Goal: Check status: Verify the current state of an ongoing process or item

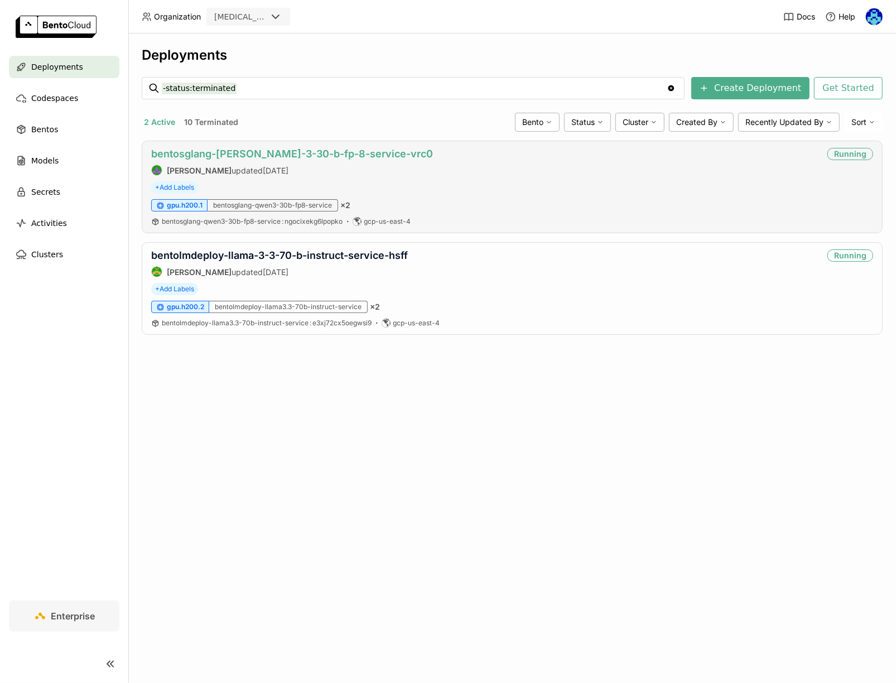
click at [350, 153] on link "bentosglang-[PERSON_NAME]-3-30-b-fp-8-service-vrc0" at bounding box center [292, 154] width 282 height 12
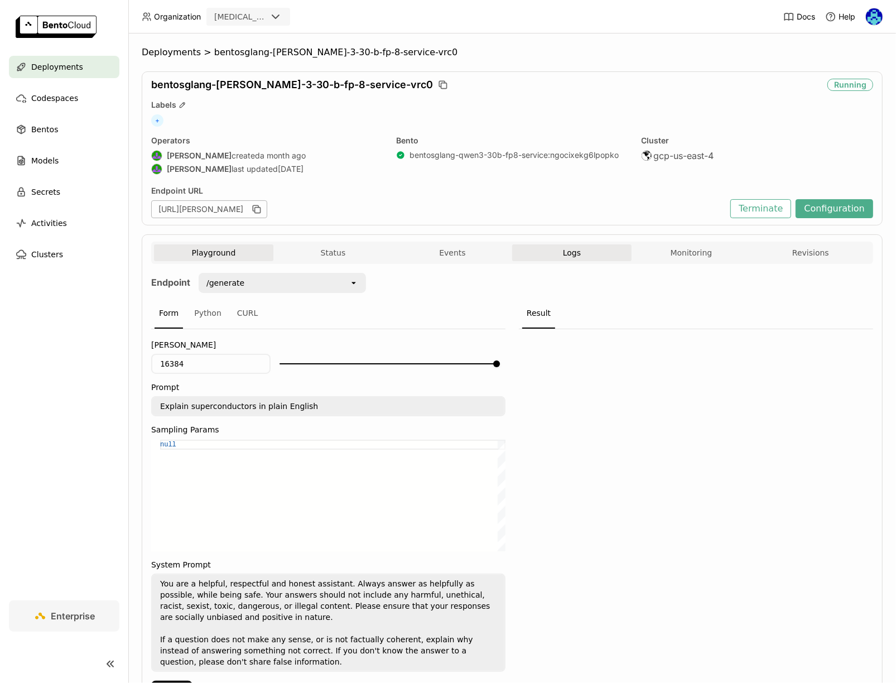
click at [601, 255] on button "Logs" at bounding box center [571, 252] width 119 height 17
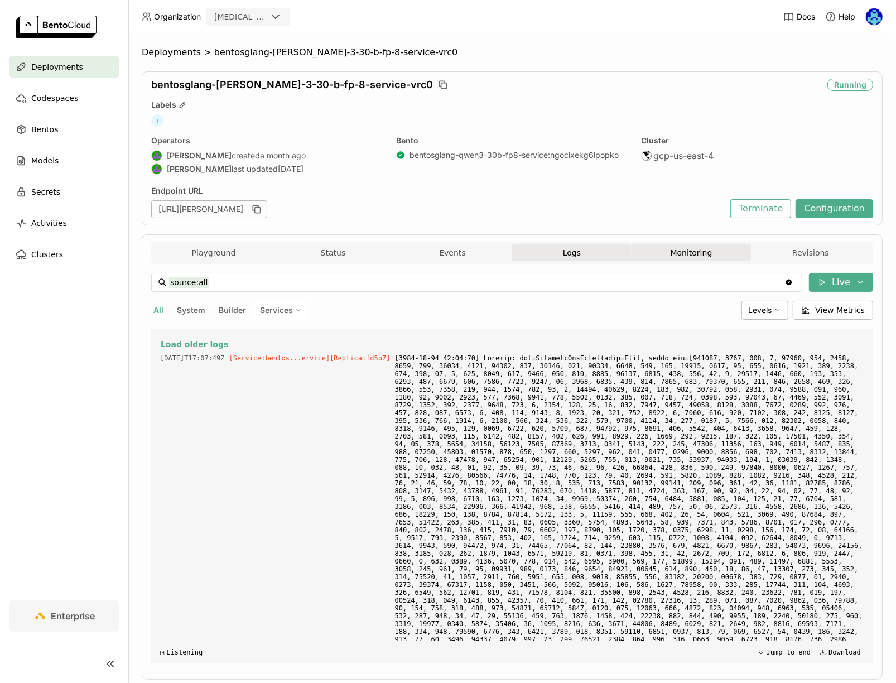
scroll to position [2072, 0]
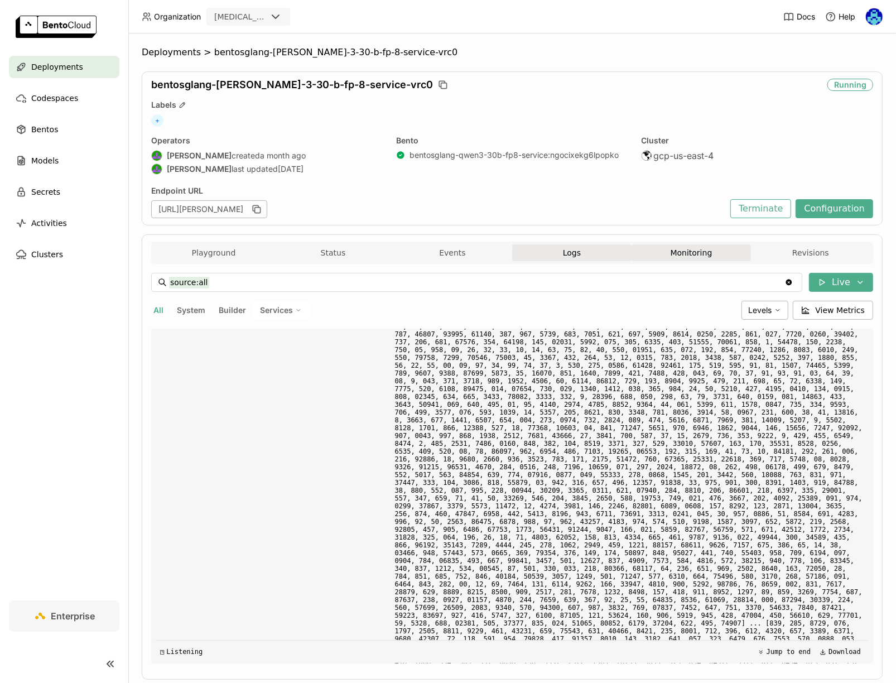
click at [686, 255] on button "Monitoring" at bounding box center [690, 252] width 119 height 17
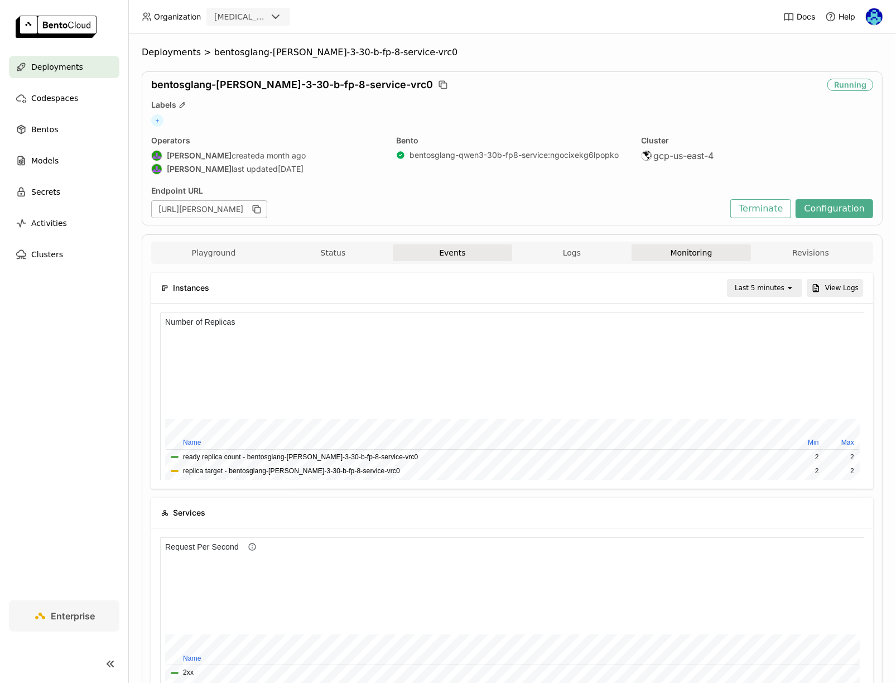
click at [435, 258] on button "Events" at bounding box center [452, 252] width 119 height 17
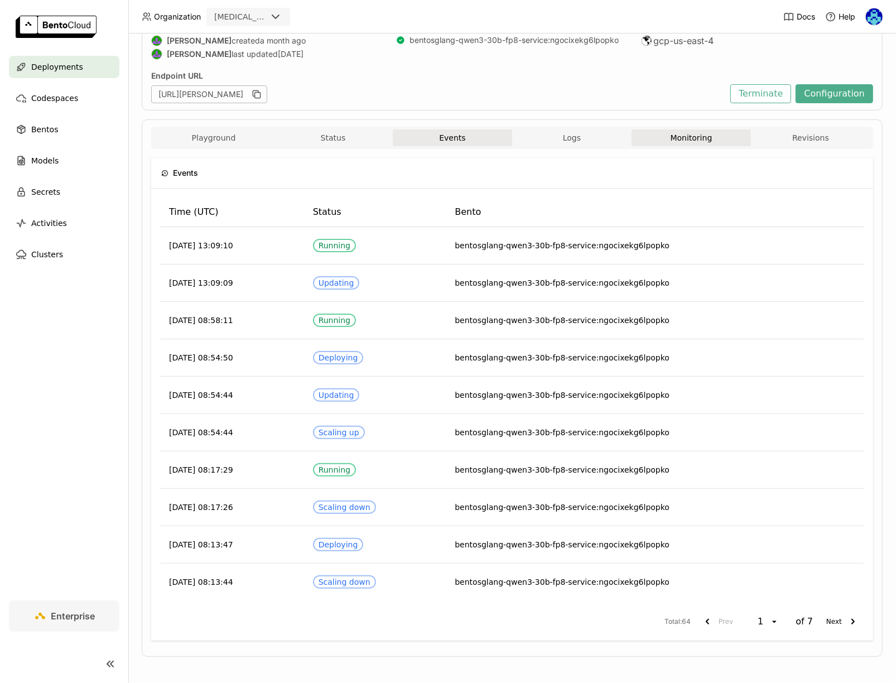
click at [680, 129] on button "Monitoring" at bounding box center [690, 137] width 119 height 17
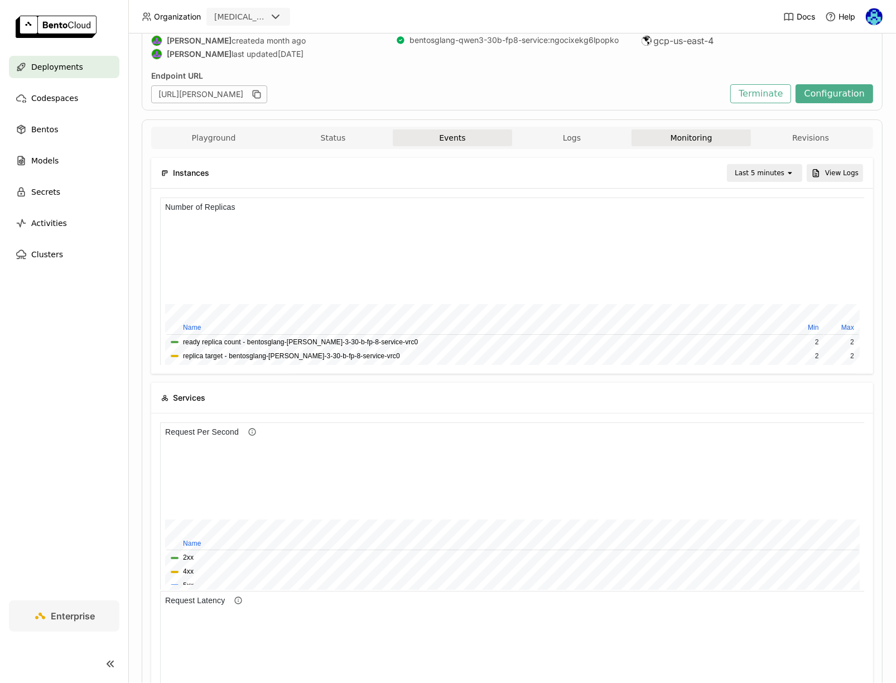
scroll to position [167, 351]
click at [335, 143] on button "Status" at bounding box center [332, 137] width 119 height 17
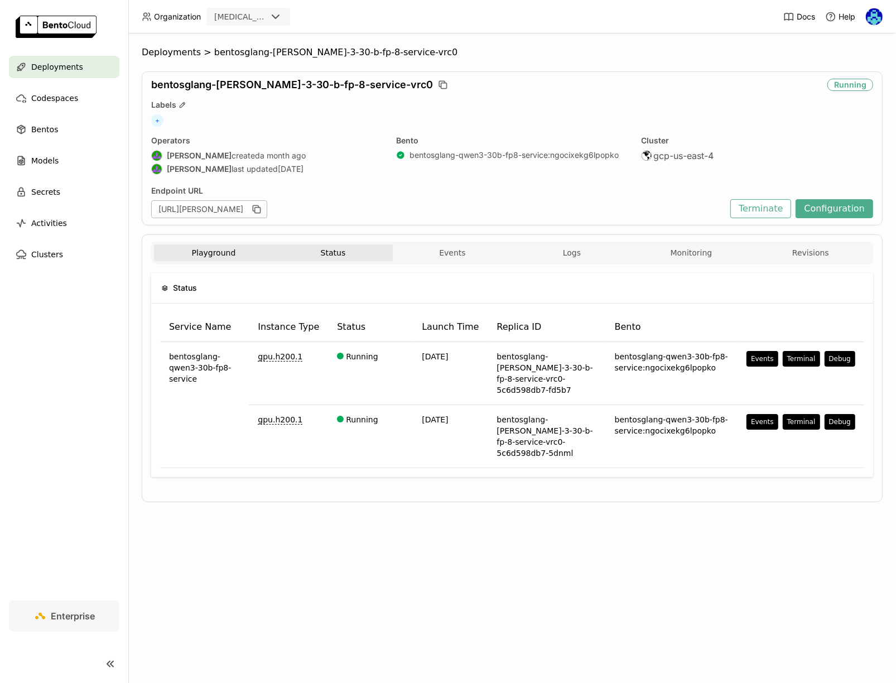
click at [202, 247] on button "Playground" at bounding box center [213, 252] width 119 height 17
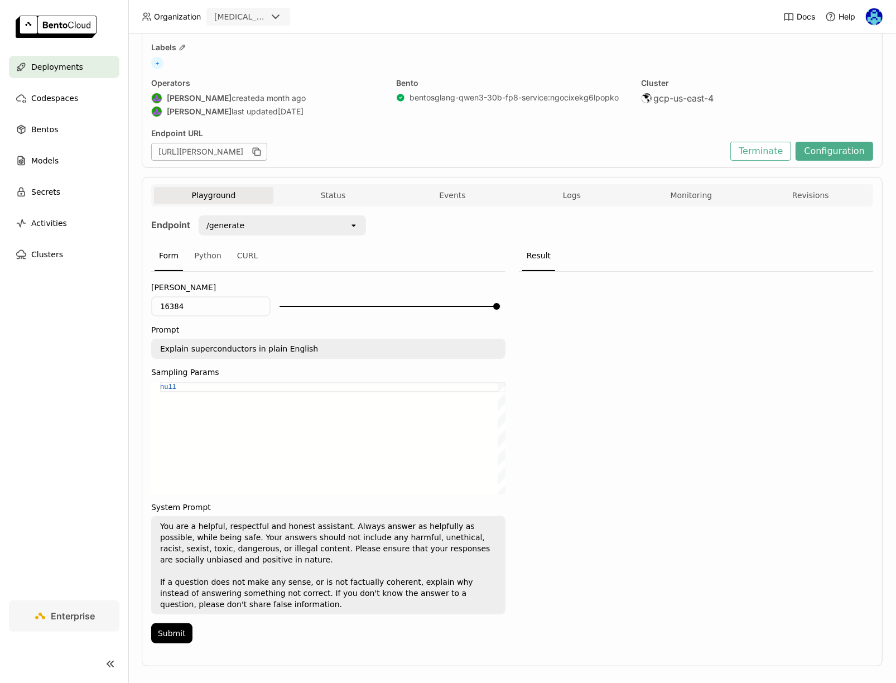
click at [682, 204] on div "Playground Status Events Logs Monitoring Revisions" at bounding box center [512, 197] width 716 height 20
click at [689, 190] on button "Monitoring" at bounding box center [690, 195] width 119 height 17
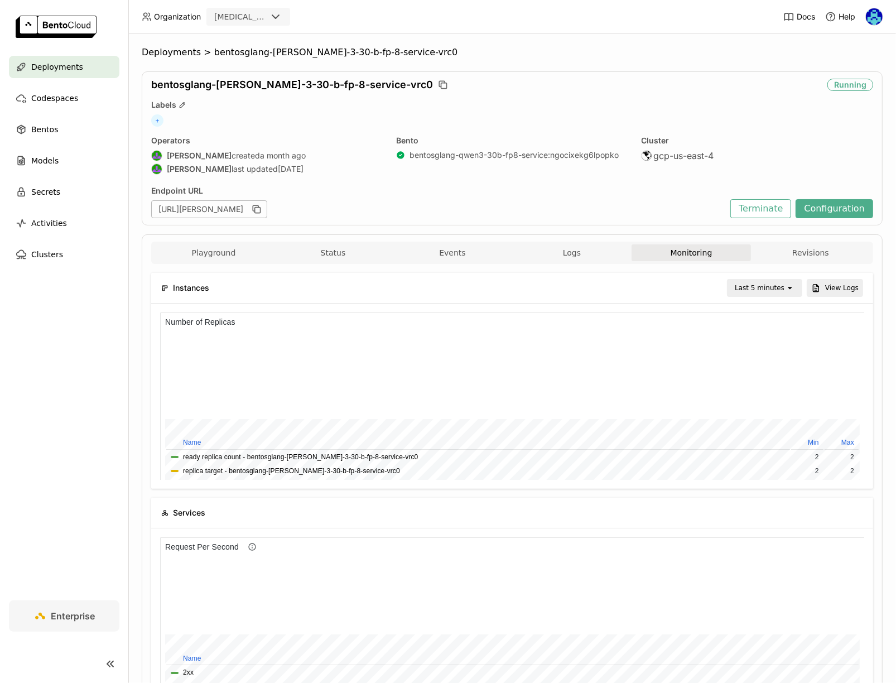
click at [60, 71] on span "Deployments" at bounding box center [57, 66] width 52 height 13
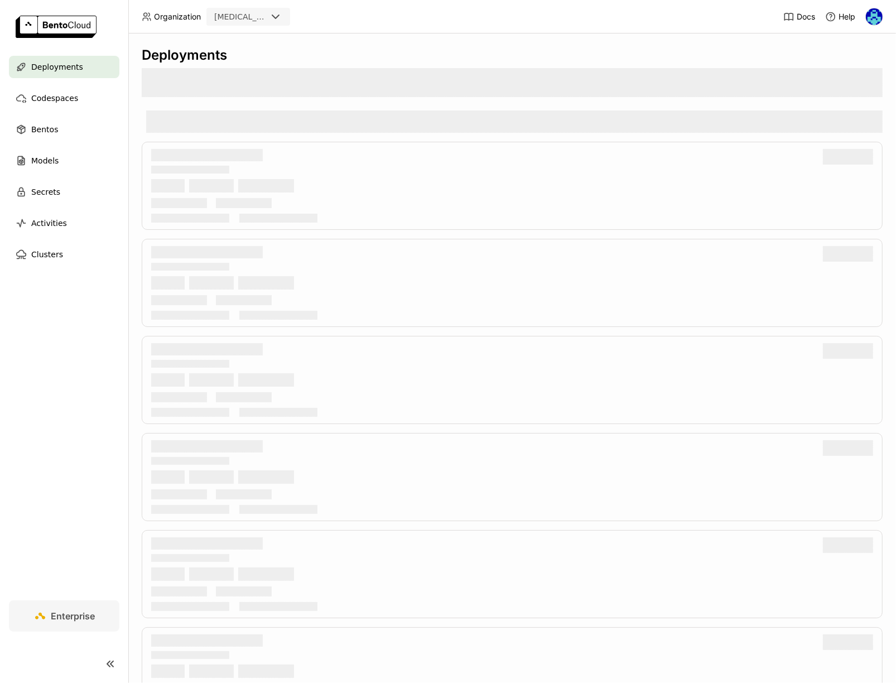
click at [598, 42] on div "Deployments" at bounding box center [512, 357] width 768 height 649
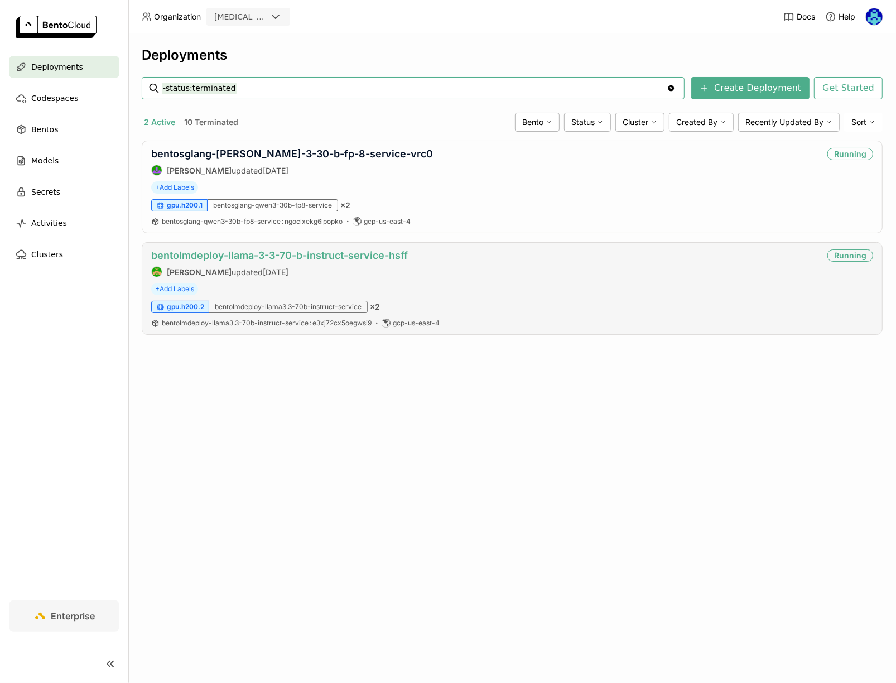
click at [349, 254] on link "bentolmdeploy-llama-3-3-70-b-instruct-service-hsff" at bounding box center [279, 255] width 257 height 12
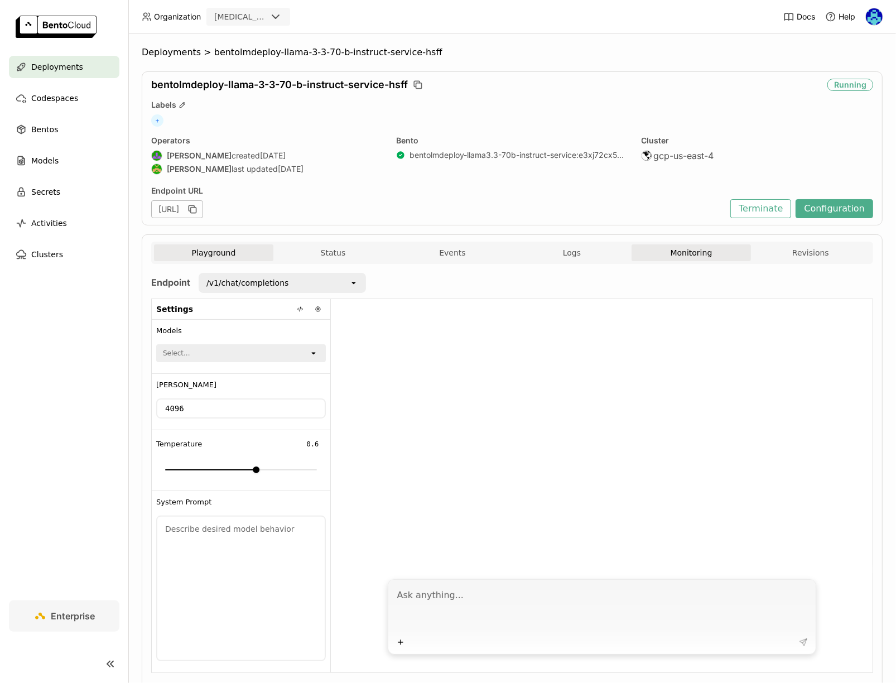
click at [720, 254] on button "Monitoring" at bounding box center [690, 252] width 119 height 17
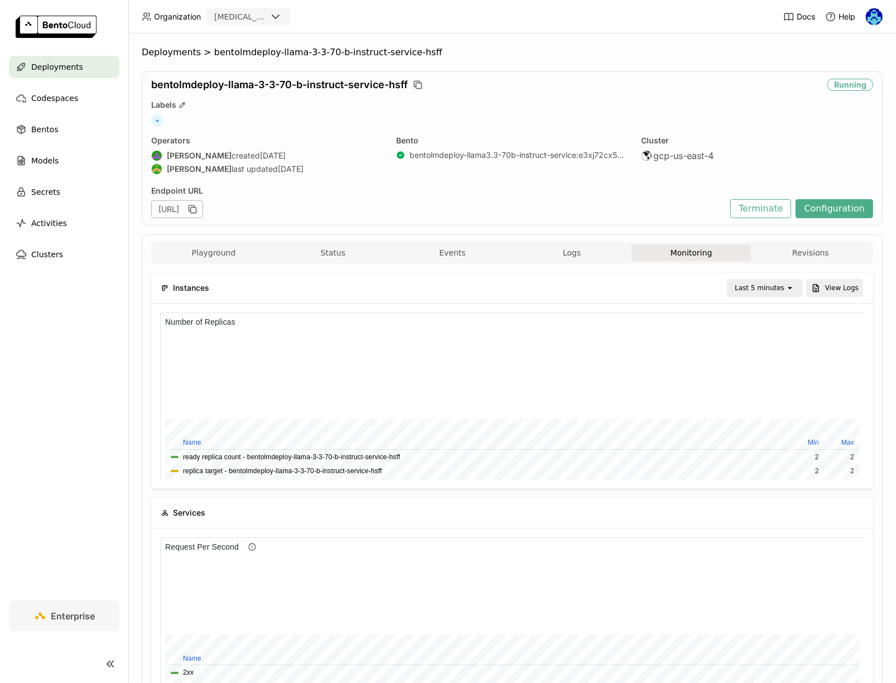
click at [169, 55] on span "Deployments" at bounding box center [171, 52] width 59 height 11
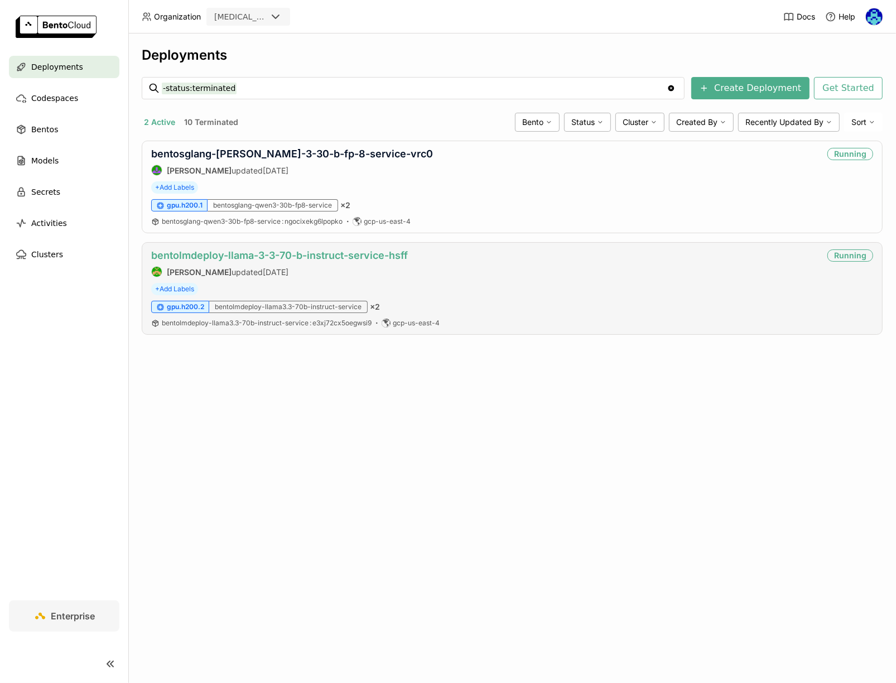
click at [329, 255] on link "bentolmdeploy-llama-3-3-70-b-instruct-service-hsff" at bounding box center [279, 255] width 257 height 12
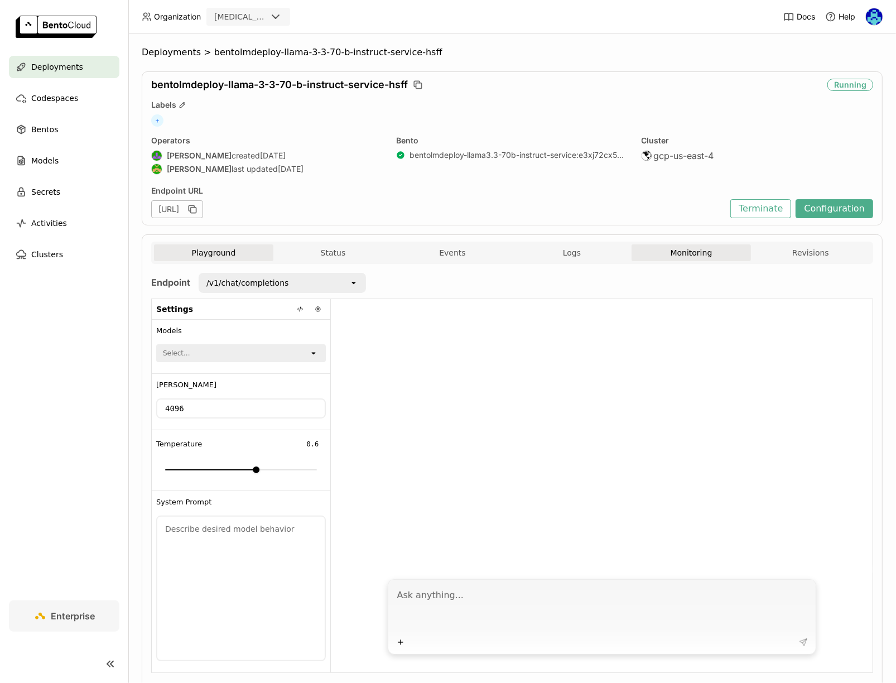
click at [675, 258] on button "Monitoring" at bounding box center [690, 252] width 119 height 17
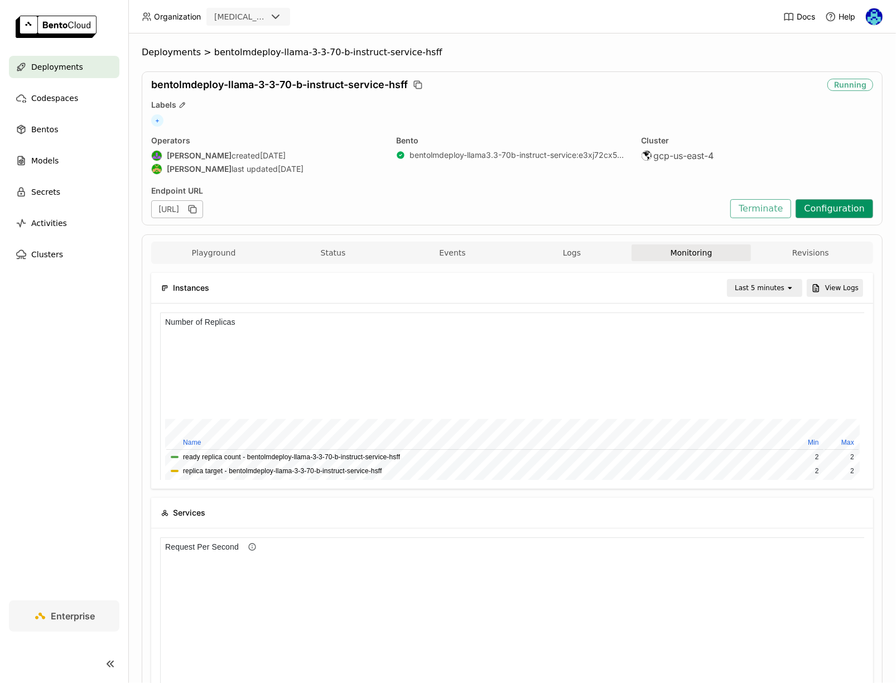
click at [831, 205] on button "Configuration" at bounding box center [834, 208] width 78 height 19
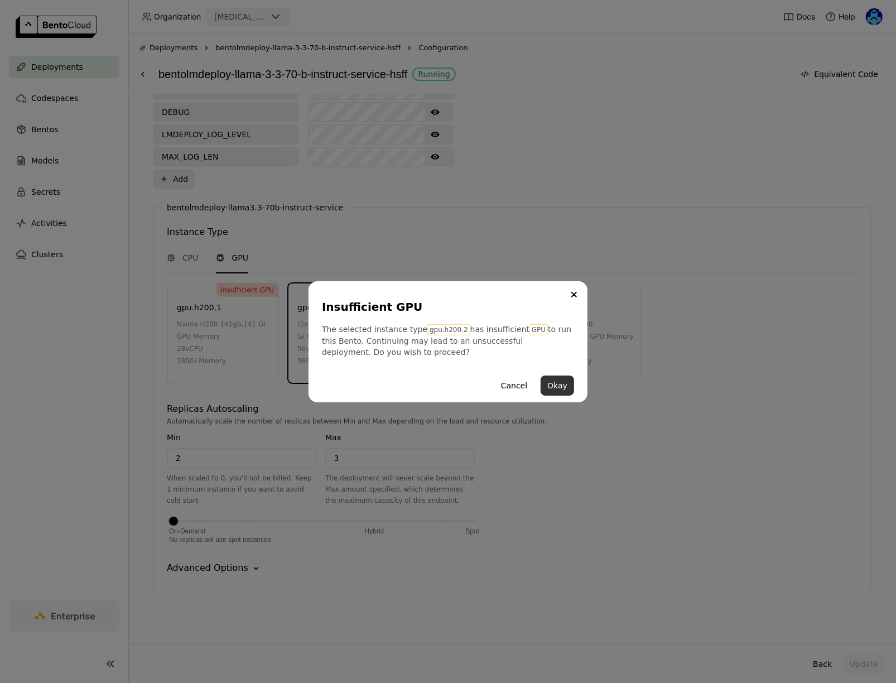
click at [559, 384] on button "Okay" at bounding box center [557, 385] width 33 height 20
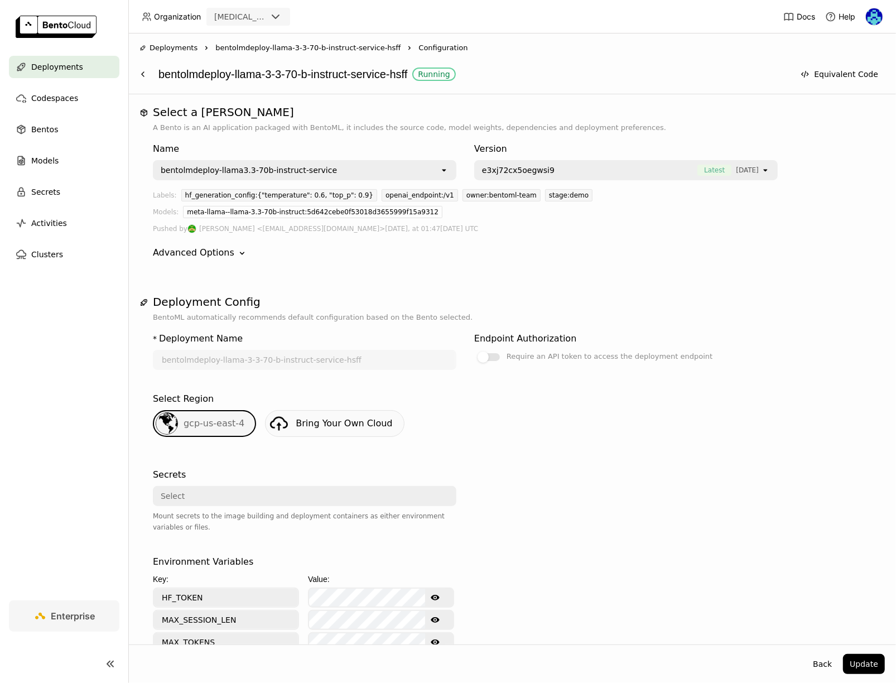
click at [218, 47] on span "bentolmdeploy-llama-3-3-70-b-instruct-service-hsff" at bounding box center [307, 47] width 185 height 11
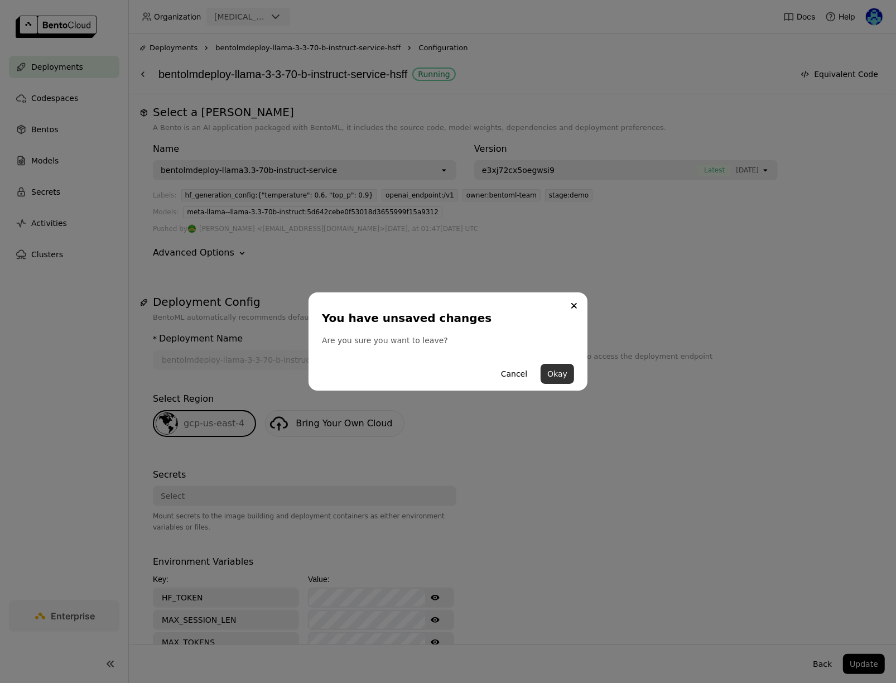
click at [564, 371] on button "Okay" at bounding box center [557, 374] width 33 height 20
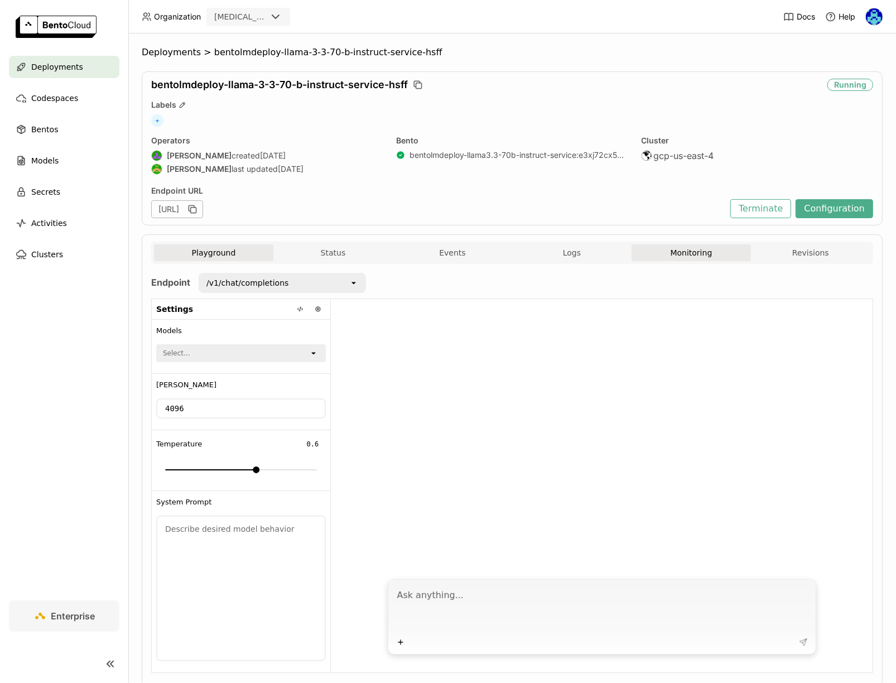
click at [684, 259] on button "Monitoring" at bounding box center [690, 252] width 119 height 17
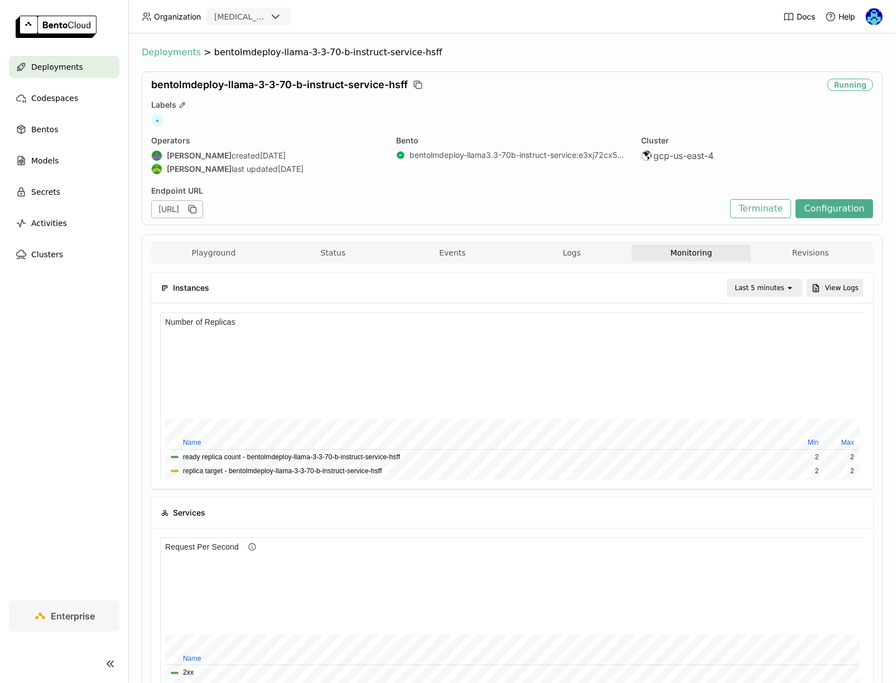
click at [175, 49] on span "Deployments" at bounding box center [171, 52] width 59 height 11
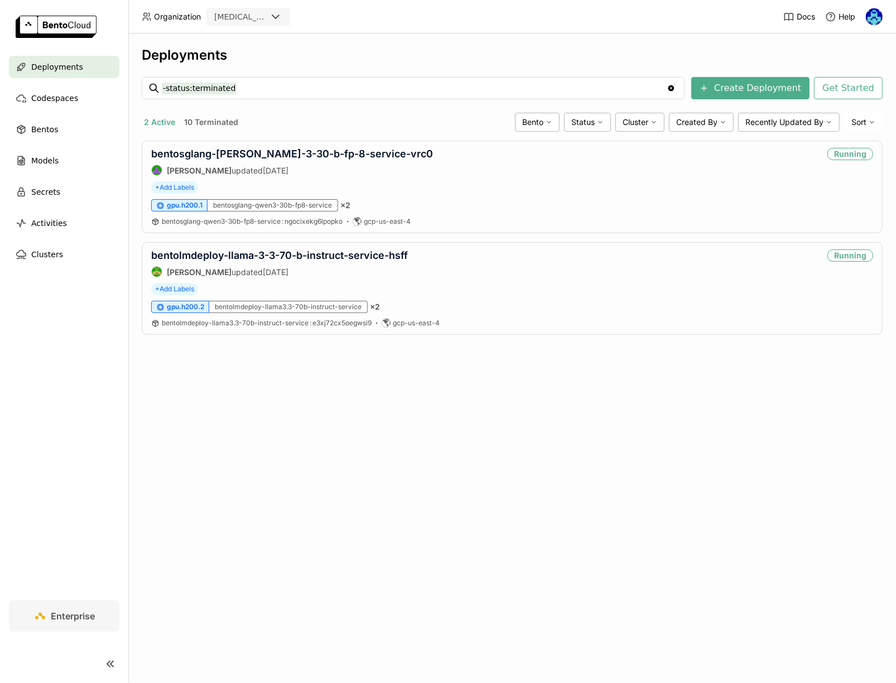
click at [600, 436] on div "Deployments -status:terminated -status:terminated Clear value Create Deployment…" at bounding box center [512, 357] width 768 height 649
